Goal: Task Accomplishment & Management: Manage account settings

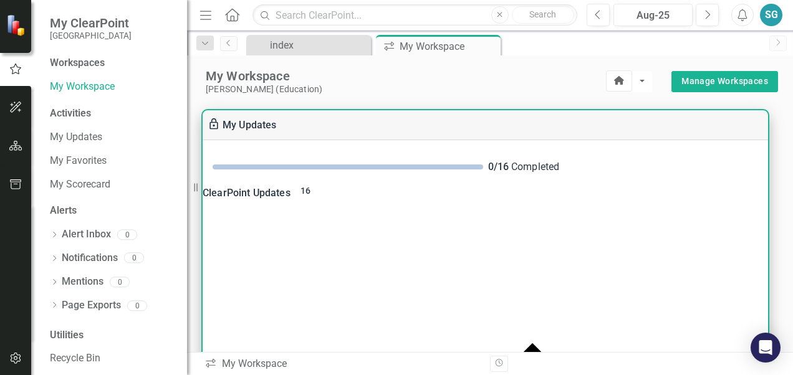
click at [310, 196] on span "16" at bounding box center [305, 191] width 10 height 10
drag, startPoint x: 766, startPoint y: 179, endPoint x: 766, endPoint y: 236, distance: 56.1
click at [766, 236] on div "0 / 16 Completed ClearPoint Updates 16 Information about your Elements: Measure…" at bounding box center [485, 341] width 565 height 403
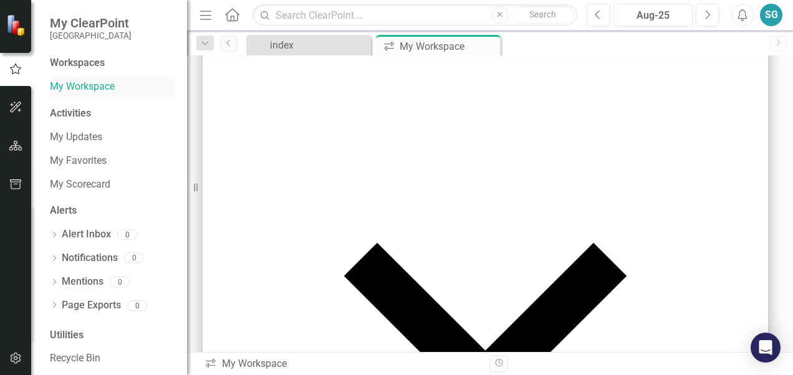
click at [99, 87] on link "My Workspace" at bounding box center [112, 87] width 125 height 14
click at [81, 117] on div "Activities" at bounding box center [112, 114] width 125 height 14
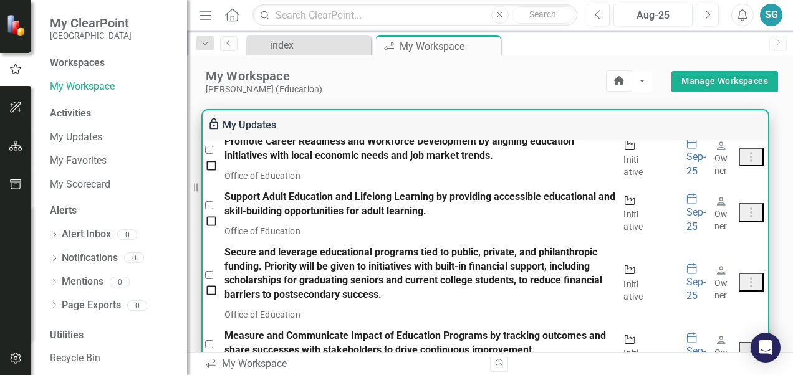
scroll to position [1039, 0]
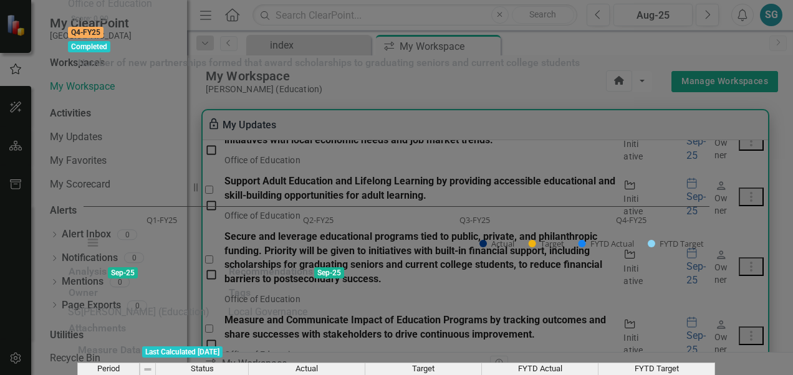
scroll to position [0, 0]
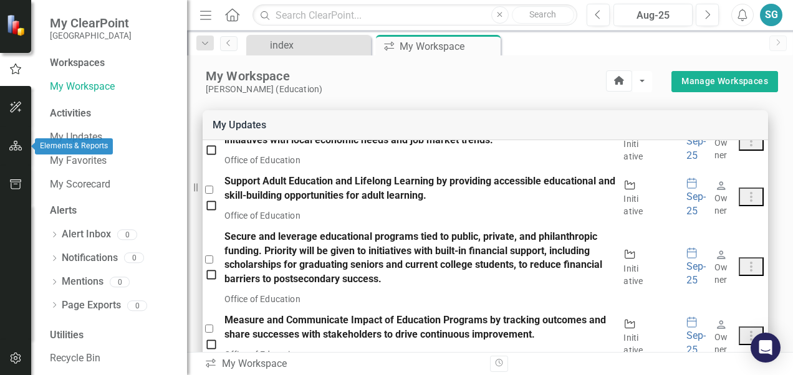
click at [17, 150] on icon "button" at bounding box center [15, 146] width 13 height 10
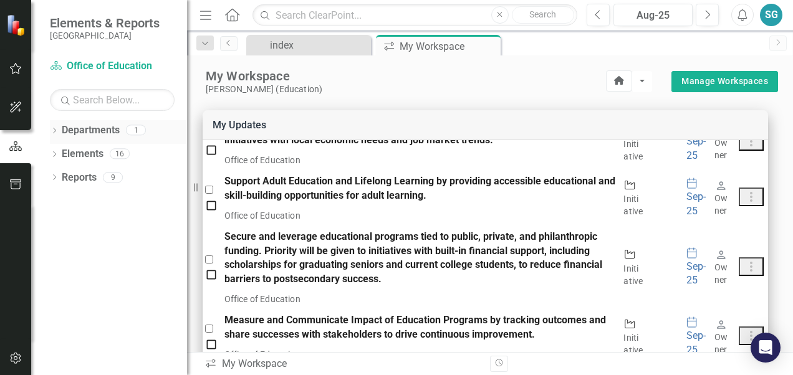
click at [114, 130] on link "Departments" at bounding box center [91, 130] width 58 height 14
click at [138, 129] on div "1" at bounding box center [136, 130] width 20 height 11
click at [100, 176] on div "Reports 9" at bounding box center [124, 180] width 125 height 24
click at [54, 177] on icon "Dropdown" at bounding box center [54, 178] width 9 height 7
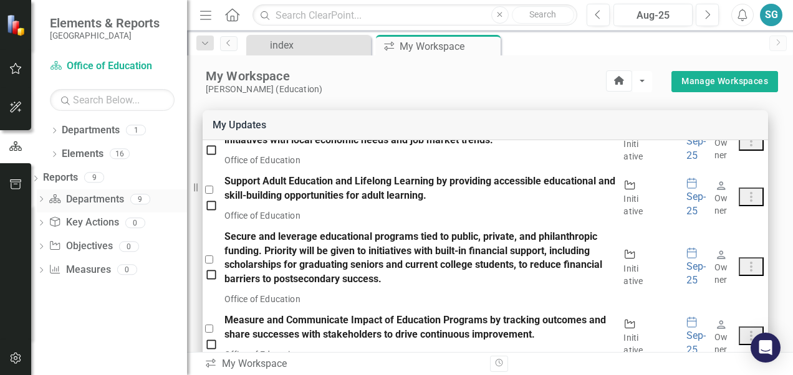
click at [45, 197] on icon "Dropdown" at bounding box center [41, 200] width 9 height 7
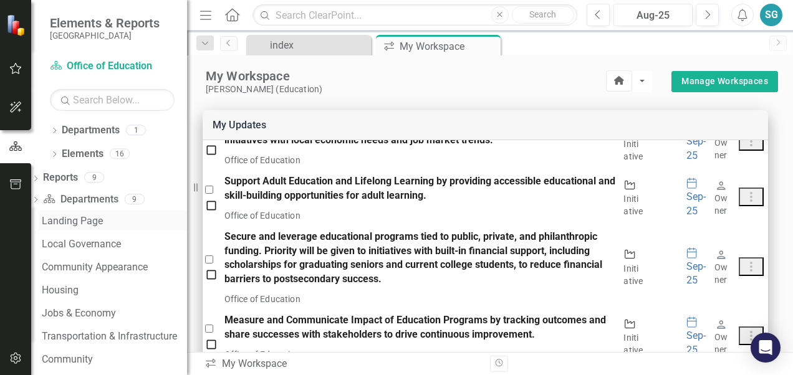
click at [107, 218] on div "Landing Page" at bounding box center [114, 221] width 145 height 11
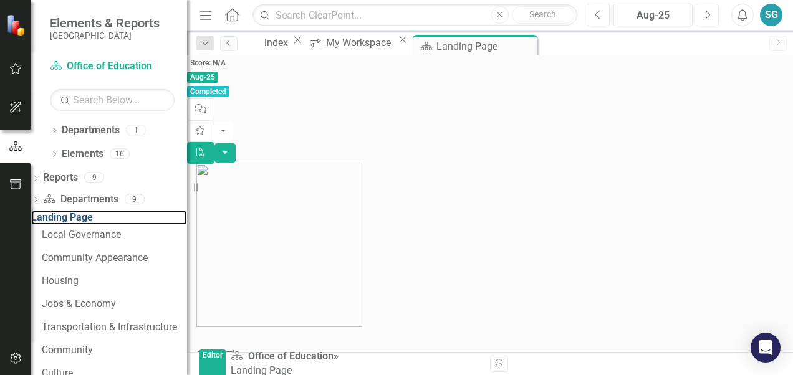
scroll to position [214, 0]
click at [150, 264] on div "Community Appearance" at bounding box center [114, 257] width 145 height 11
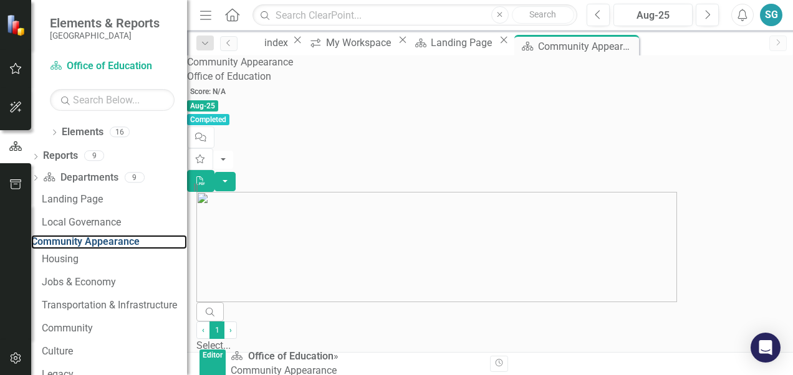
scroll to position [154, 0]
click at [88, 265] on div "Housing" at bounding box center [114, 259] width 145 height 11
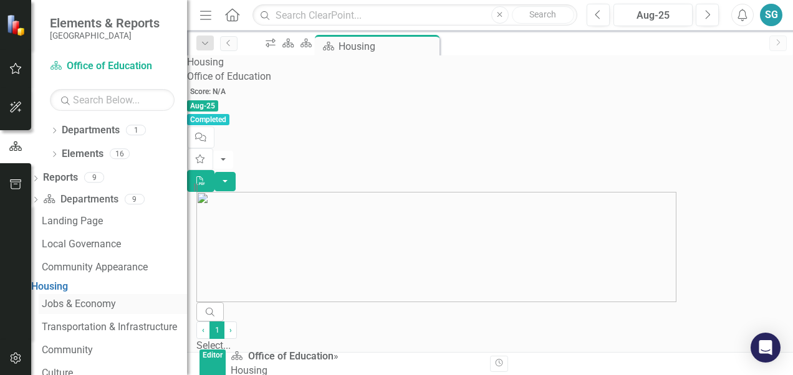
click at [99, 310] on div "Jobs & Economy" at bounding box center [114, 303] width 145 height 11
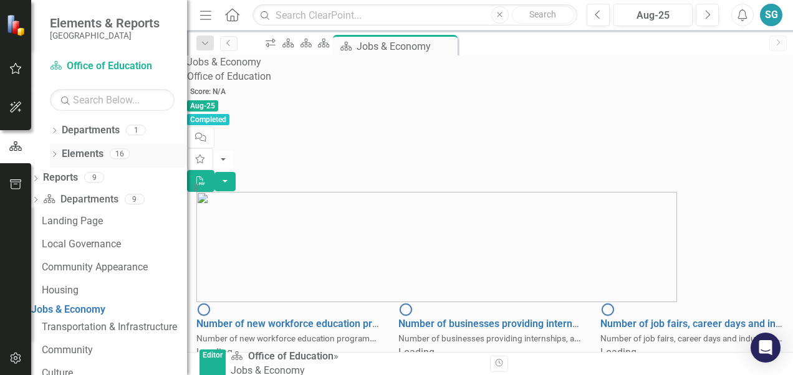
click at [91, 152] on link "Elements" at bounding box center [83, 154] width 42 height 14
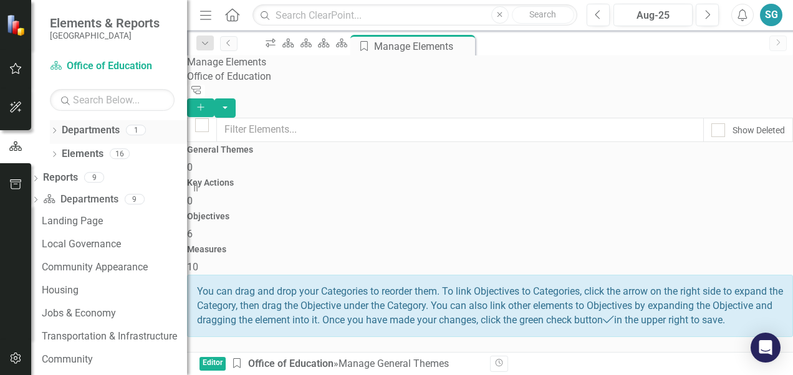
click at [80, 131] on link "Departments" at bounding box center [91, 130] width 58 height 14
click at [55, 130] on icon "Dropdown" at bounding box center [54, 131] width 9 height 7
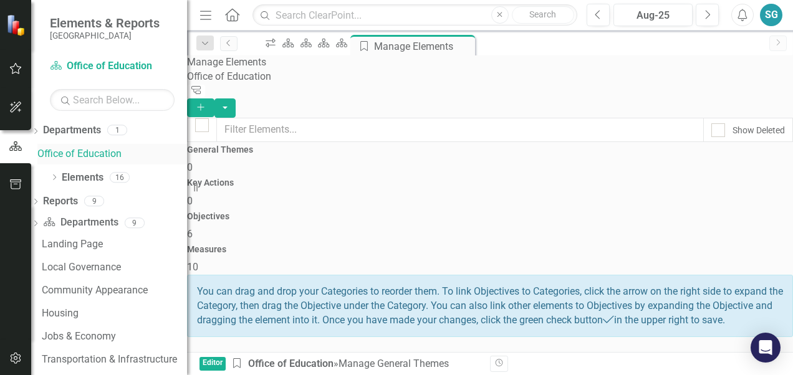
click at [120, 155] on link "Office of Education" at bounding box center [112, 154] width 150 height 14
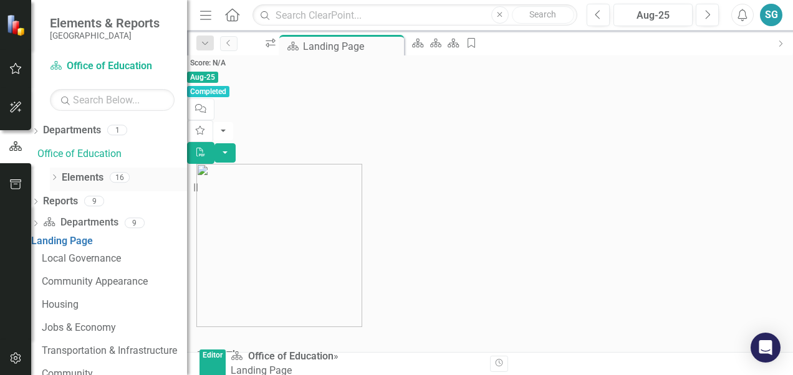
click at [79, 177] on link "Elements" at bounding box center [83, 178] width 42 height 14
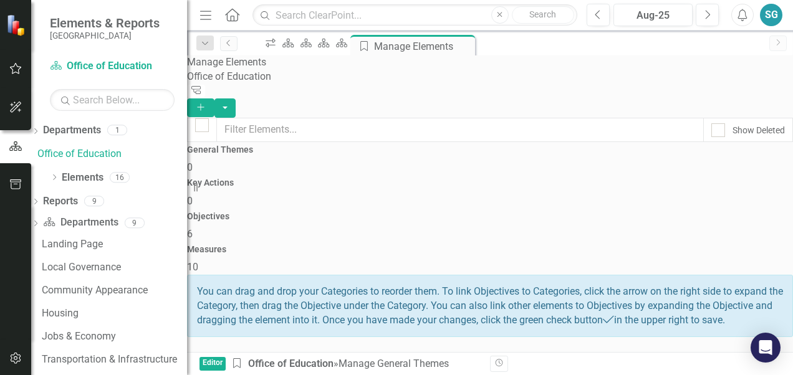
click at [198, 261] on span "10" at bounding box center [192, 267] width 11 height 12
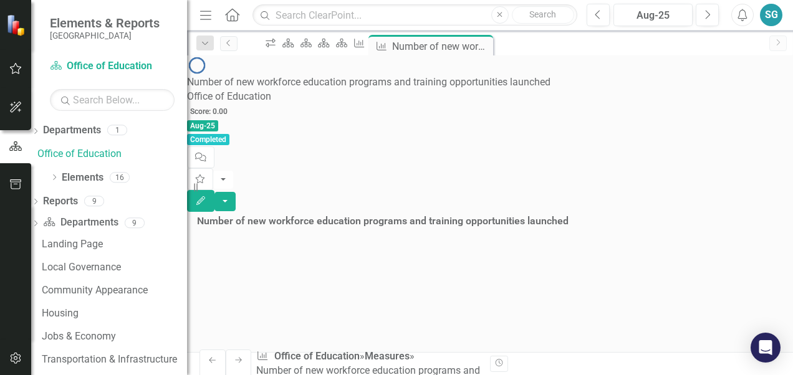
scroll to position [503, 0]
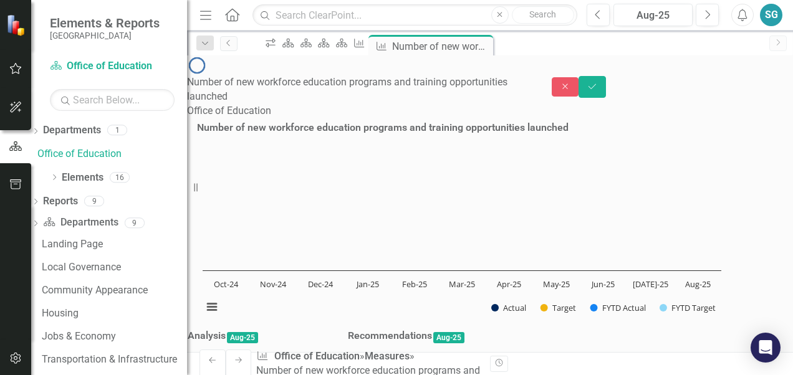
drag, startPoint x: 619, startPoint y: 100, endPoint x: 656, endPoint y: 80, distance: 41.8
click at [619, 101] on div "Number of new workforce education programs and training opportunities launched …" at bounding box center [490, 334] width 606 height 559
click at [579, 77] on button "Close" at bounding box center [564, 86] width 27 height 19
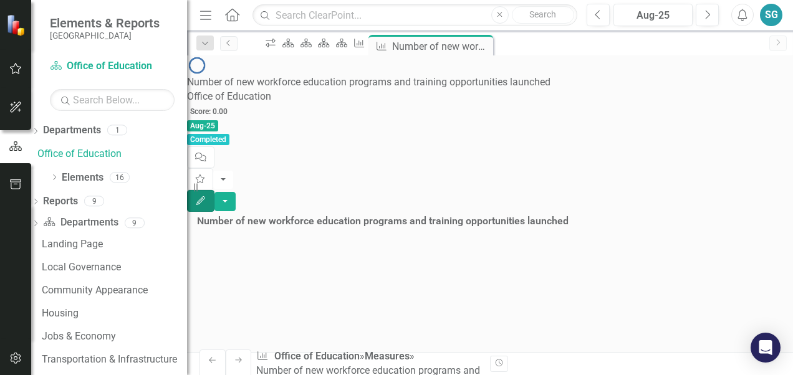
click at [206, 196] on icon "Edit" at bounding box center [200, 200] width 11 height 9
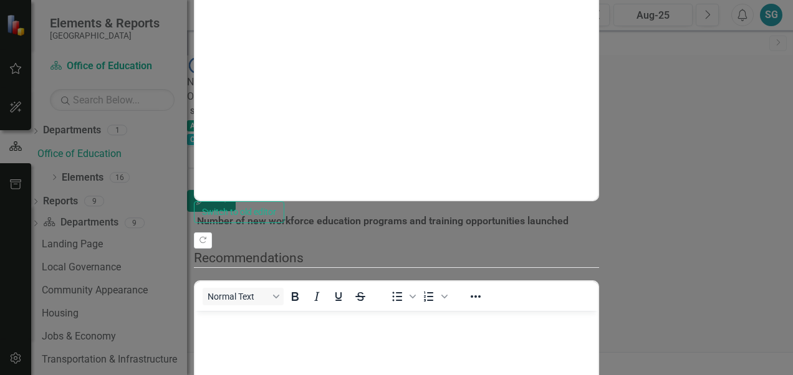
scroll to position [0, 0]
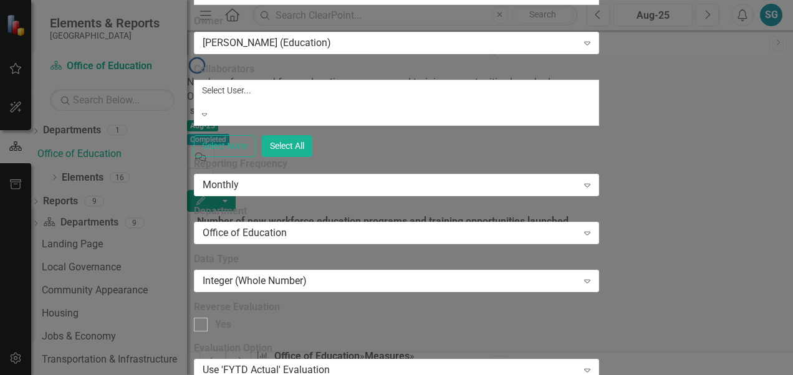
checkbox input "false"
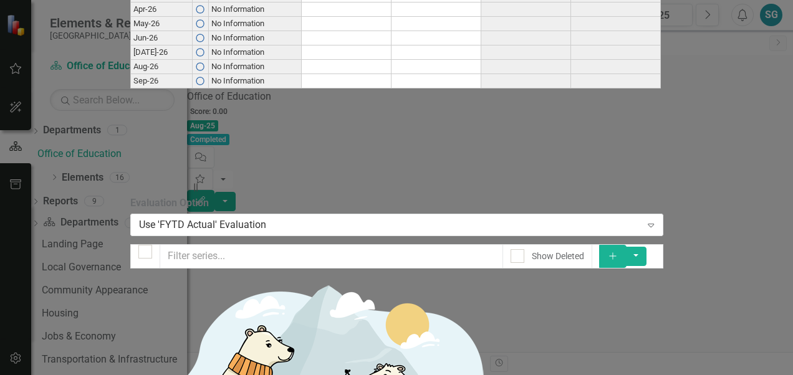
type textarea "1"
click at [474, 196] on div "Period Status Actual Target FYTD Actual FYTD Target Oct-25 No Information Nov-2…" at bounding box center [396, 49] width 532 height 295
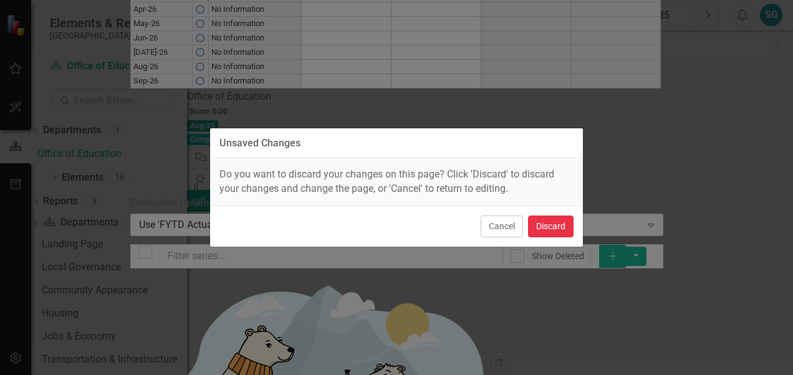
click at [554, 227] on button "Discard" at bounding box center [550, 227] width 45 height 22
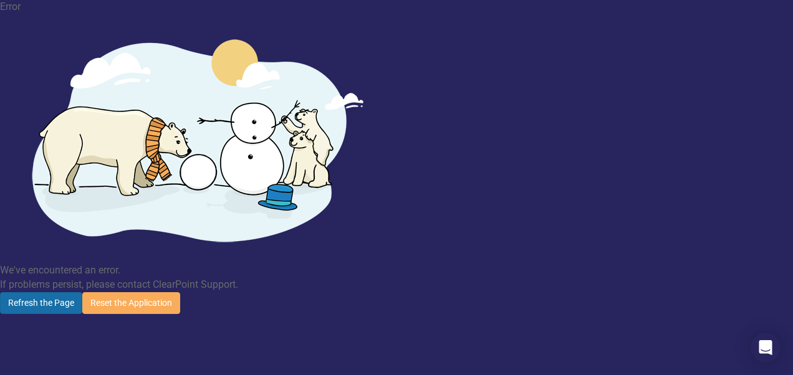
click at [82, 292] on button "Refresh the Page" at bounding box center [41, 303] width 82 height 22
